Goal: Complete application form

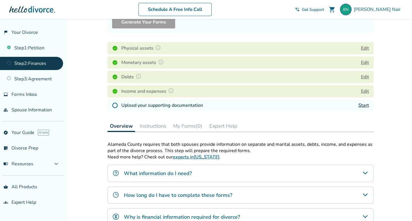
scroll to position [128, 0]
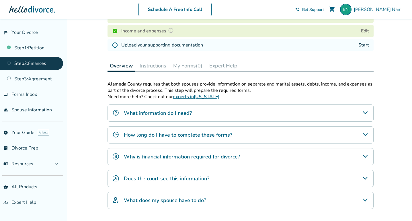
click at [114, 45] on img at bounding box center [115, 45] width 6 height 6
click at [113, 44] on img at bounding box center [115, 45] width 6 height 6
click at [365, 44] on link "Start" at bounding box center [363, 45] width 11 height 6
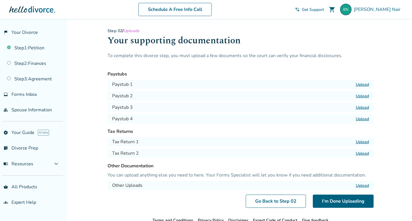
click at [360, 87] on label "Upload" at bounding box center [362, 84] width 13 height 5
click at [0, 0] on input "Upload" at bounding box center [0, 0] width 0 height 0
click at [361, 93] on label "Upload" at bounding box center [362, 95] width 13 height 5
click at [0, 0] on input "Upload" at bounding box center [0, 0] width 0 height 0
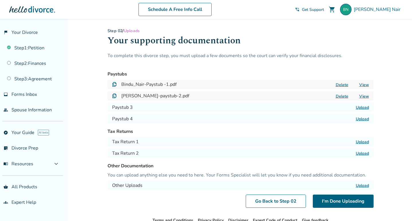
click at [362, 106] on label "Upload" at bounding box center [362, 107] width 13 height 5
click at [0, 0] on input "Upload" at bounding box center [0, 0] width 0 height 0
click at [361, 118] on label "Upload" at bounding box center [362, 118] width 13 height 5
click at [0, 0] on input "Upload" at bounding box center [0, 0] width 0 height 0
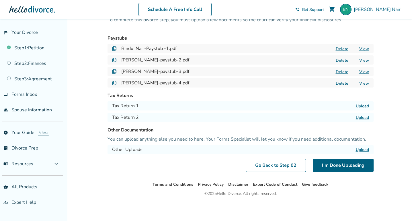
scroll to position [36, 0]
click at [361, 104] on label "Upload" at bounding box center [362, 105] width 13 height 5
click at [0, 0] on input "Upload" at bounding box center [0, 0] width 0 height 0
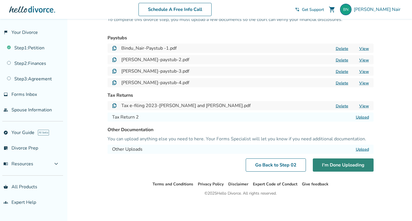
click at [333, 164] on button "I'm Done Uploading" at bounding box center [343, 164] width 61 height 13
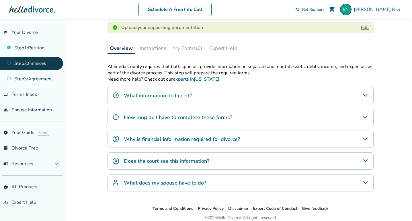
scroll to position [111, 0]
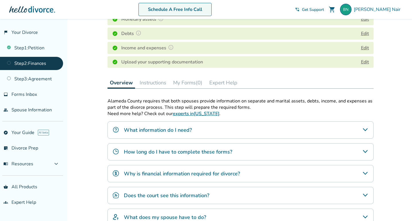
click at [186, 12] on link "Schedule A Free Info Call" at bounding box center [174, 9] width 73 height 13
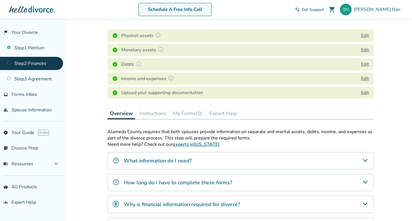
scroll to position [80, 0]
click at [138, 3] on link "Schedule A Free Info Call" at bounding box center [174, 9] width 73 height 13
